Goal: Navigation & Orientation: Find specific page/section

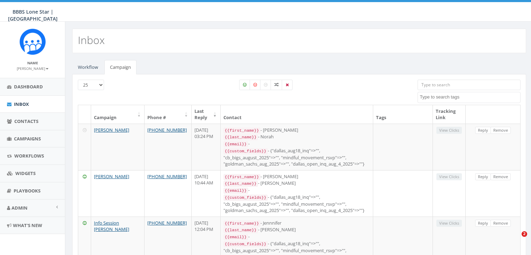
select select
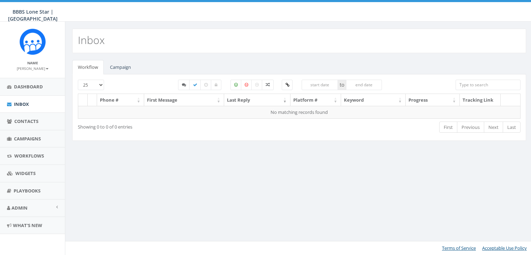
select select
click at [123, 67] on link "Campaign" at bounding box center [120, 67] width 32 height 14
